Goal: Task Accomplishment & Management: Use online tool/utility

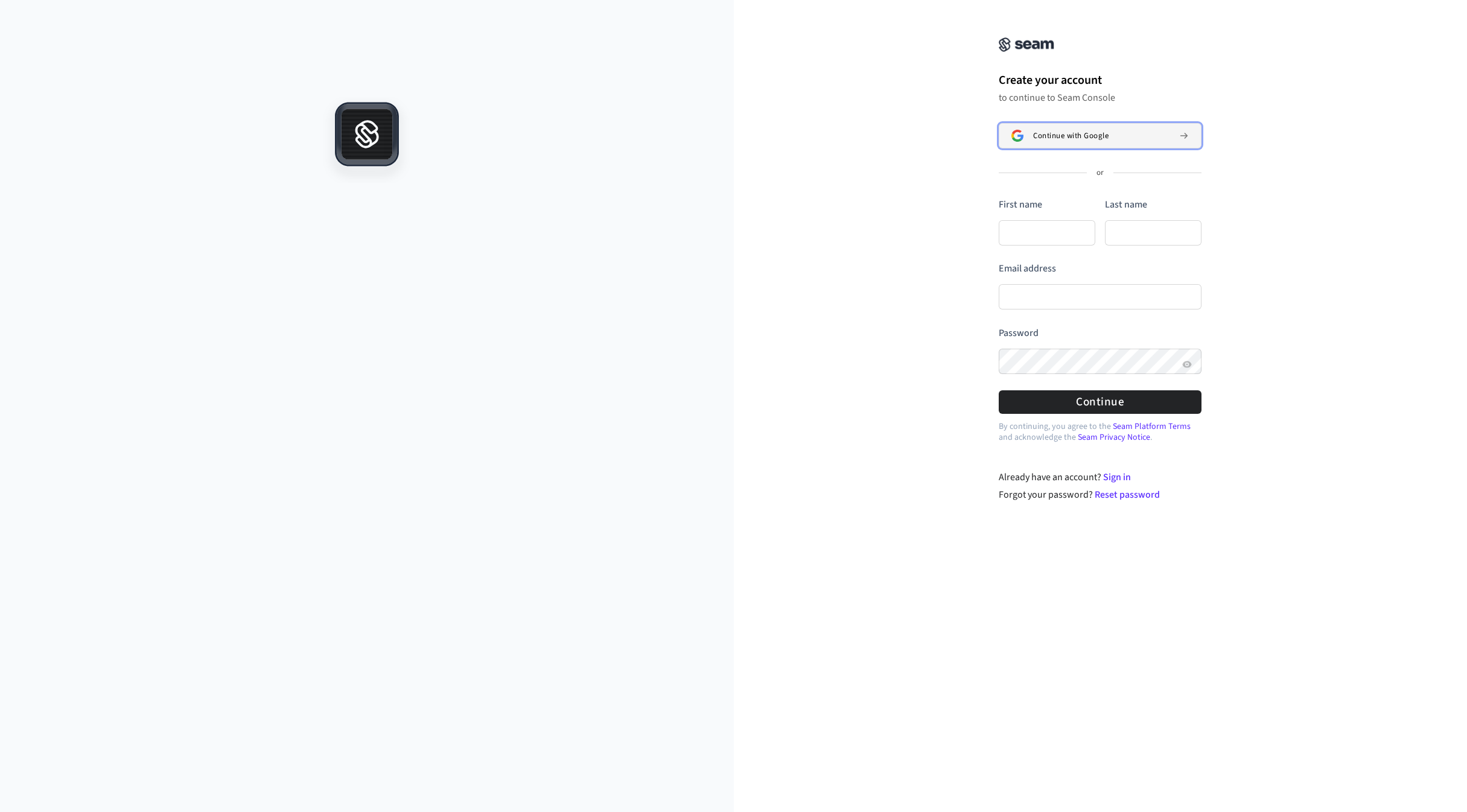
click at [1087, 132] on span "Continue with Google" at bounding box center [1070, 136] width 75 height 10
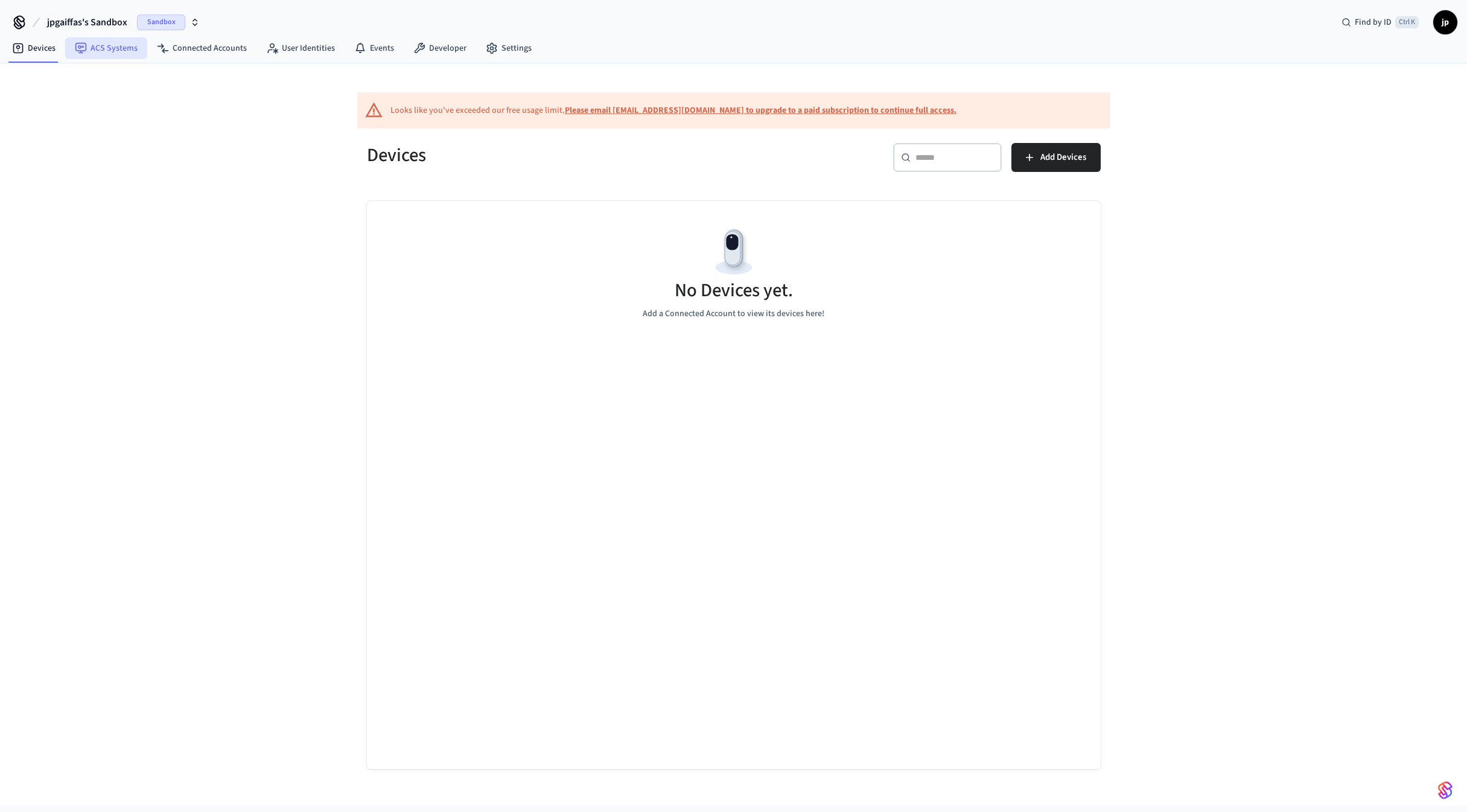
click at [94, 49] on link "ACS Systems" at bounding box center [106, 48] width 82 height 22
click at [193, 23] on icon "button" at bounding box center [194, 22] width 10 height 10
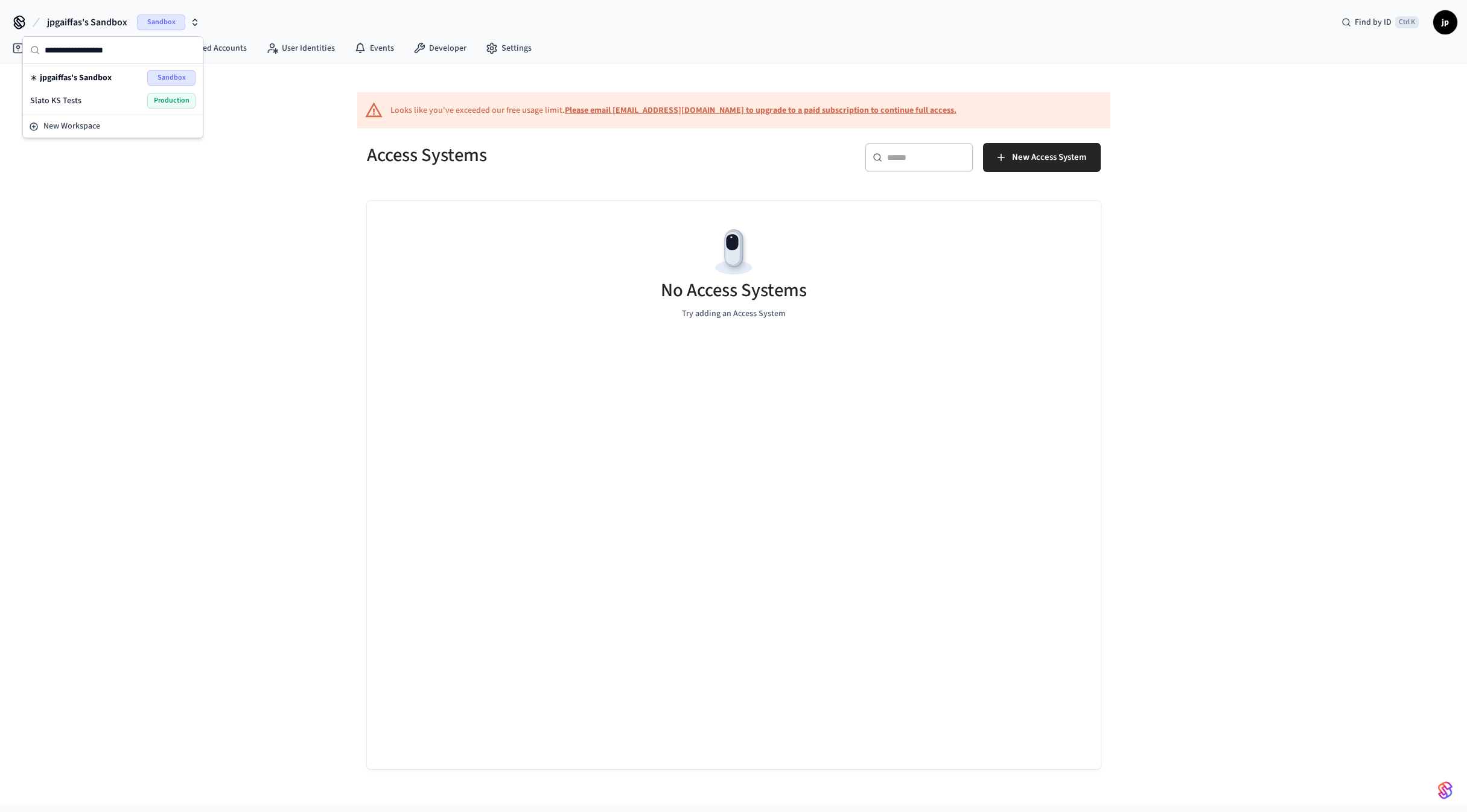
click at [64, 103] on span "Slato KS Tests" at bounding box center [55, 100] width 51 height 13
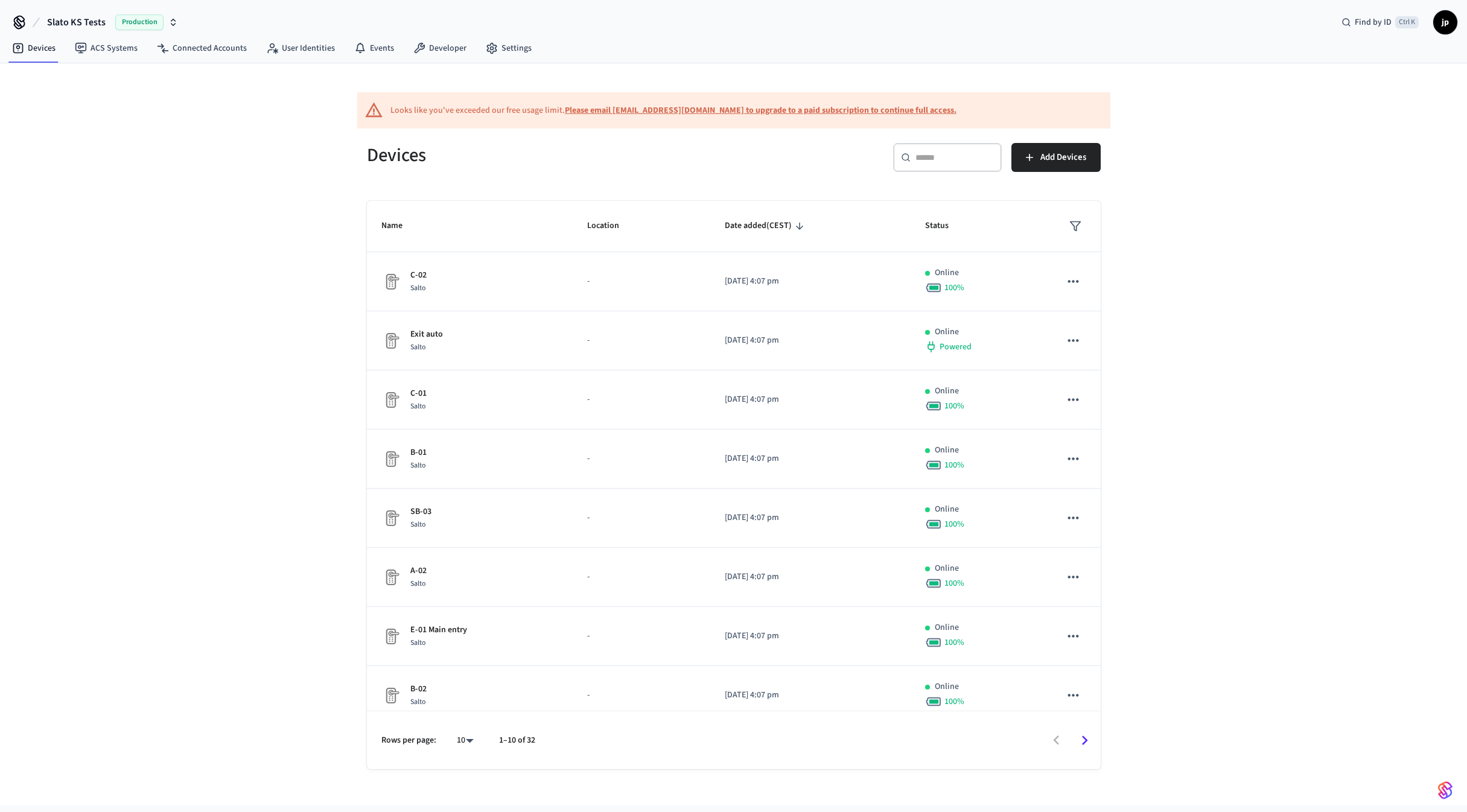
click at [623, 111] on b "Please email [EMAIL_ADDRESS][DOMAIN_NAME] to upgrade to a paid subscription to …" at bounding box center [760, 110] width 392 height 13
click at [845, 113] on b "Please email [EMAIL_ADDRESS][DOMAIN_NAME] to upgrade to a paid subscription to …" at bounding box center [760, 110] width 392 height 13
click at [653, 109] on b "Please email [EMAIL_ADDRESS][DOMAIN_NAME] to upgrade to a paid subscription to …" at bounding box center [760, 110] width 392 height 13
